Goal: Register for event/course

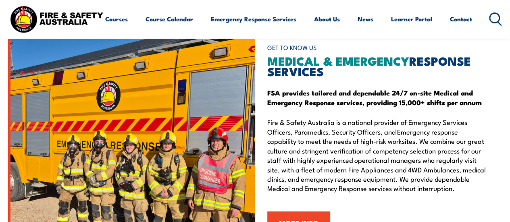
scroll to position [795, 0]
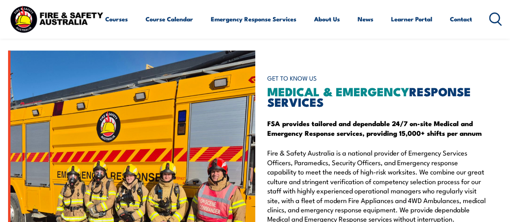
click at [133, 15] on div "Courses Course Calendar Emergency Response Services Services Overview Emergency…" at bounding box center [254, 19] width 493 height 32
click at [145, 29] on link "Course Calendar" at bounding box center [169, 18] width 48 height 19
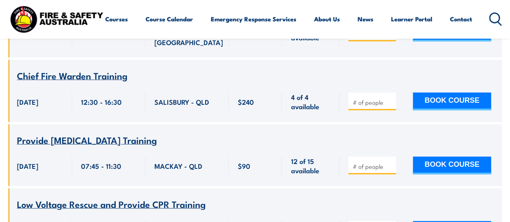
scroll to position [2368, 0]
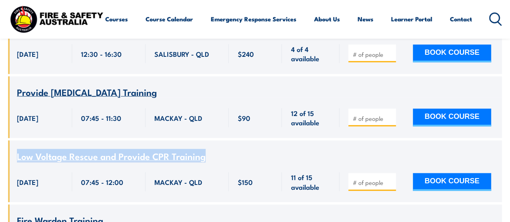
drag, startPoint x: 208, startPoint y: 141, endPoint x: 18, endPoint y: 138, distance: 190.1
click at [18, 151] on div "Low Voltage Rescue and Provide CPR Training" at bounding box center [255, 156] width 476 height 10
copy span "Low Voltage Rescue and Provide CPR Training"
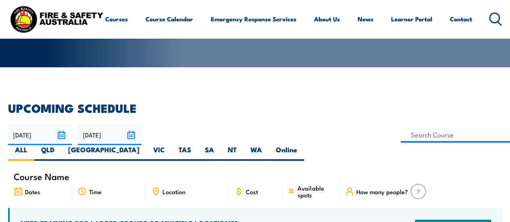
scroll to position [145, 0]
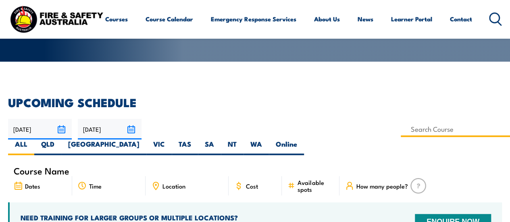
click at [400, 130] on input at bounding box center [454, 129] width 109 height 16
paste input "Low Voltage Rescue and Provide CPR Training"
click at [400, 128] on input "Low Voltage Rescue and Provide CPR Training" at bounding box center [454, 129] width 109 height 16
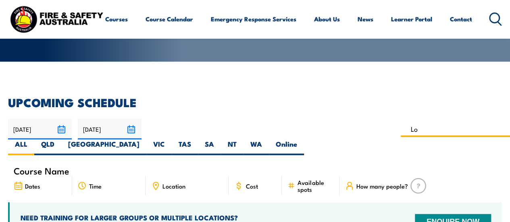
type input "L"
click at [400, 130] on input at bounding box center [454, 129] width 109 height 16
type input "Low Voltage Rescue and Provide CPR Training"
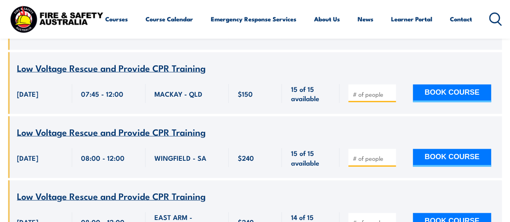
scroll to position [768, 0]
